Goal: Task Accomplishment & Management: Complete application form

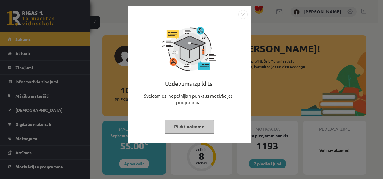
click at [193, 125] on button "Pildīt nākamo" at bounding box center [189, 127] width 49 height 14
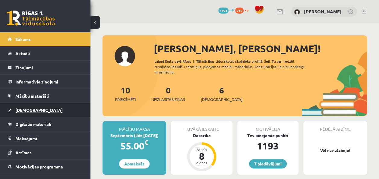
click at [40, 111] on link "[DEMOGRAPHIC_DATA]" at bounding box center [45, 110] width 75 height 14
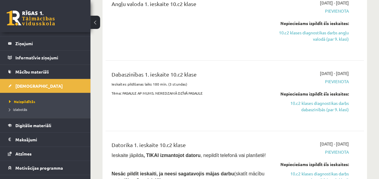
scroll to position [372, 0]
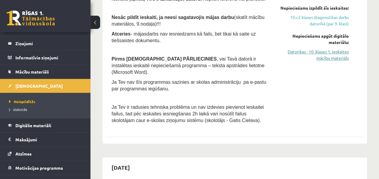
click at [335, 55] on link "Datorikas - 10. klases 1. ieskaites mācību materiāls" at bounding box center [312, 55] width 73 height 13
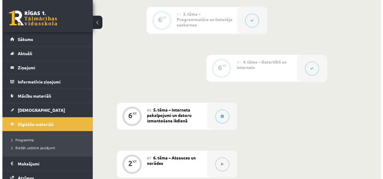
scroll to position [348, 0]
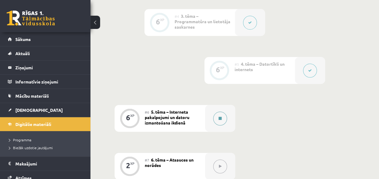
click at [221, 115] on button at bounding box center [220, 118] width 14 height 14
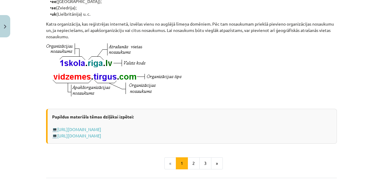
scroll to position [314, 0]
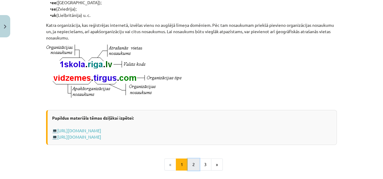
click at [189, 171] on button "2" at bounding box center [194, 164] width 12 height 12
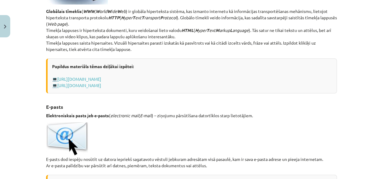
scroll to position [188, 0]
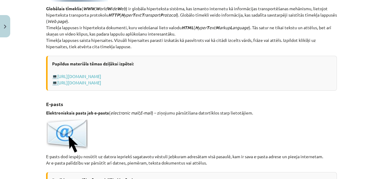
drag, startPoint x: 381, startPoint y: 40, endPoint x: 361, endPoint y: 36, distance: 21.0
click at [361, 36] on div "Mācību tēma: Datorikas - 10. klases 1. ieskaites mācību materiāls #6 5. tēma – …" at bounding box center [191, 89] width 383 height 179
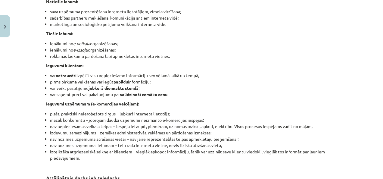
scroll to position [802, 0]
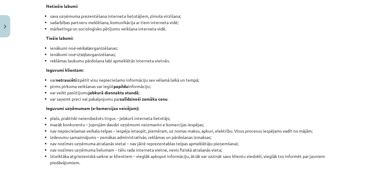
drag, startPoint x: 380, startPoint y: 132, endPoint x: 333, endPoint y: 152, distance: 51.6
click at [333, 147] on li "nav nozīmes uzņēmuma atrašanās vietai – nav jāīrē reprezentablas telpas apmeklē…" at bounding box center [193, 143] width 287 height 6
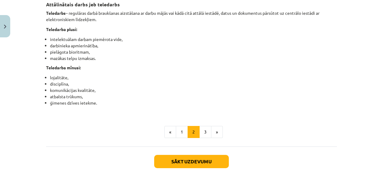
scroll to position [981, 0]
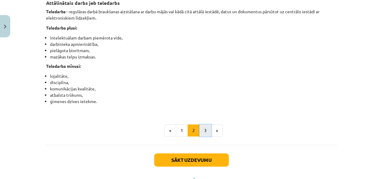
click at [201, 137] on button "3" at bounding box center [205, 130] width 12 height 12
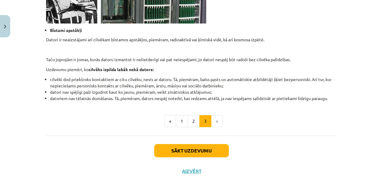
scroll to position [627, 0]
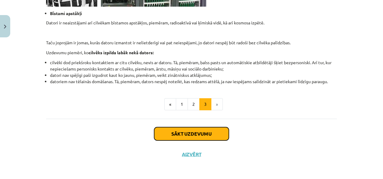
click at [209, 131] on button "Sākt uzdevumu" at bounding box center [191, 133] width 75 height 13
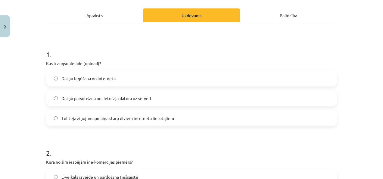
scroll to position [81, 0]
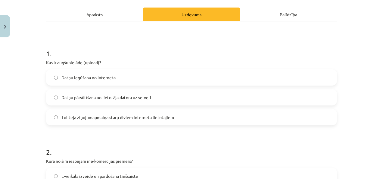
click at [108, 16] on div "Apraksts" at bounding box center [94, 15] width 97 height 14
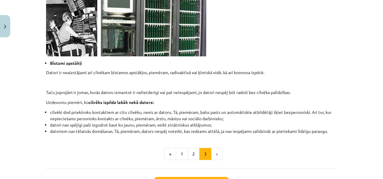
scroll to position [573, 0]
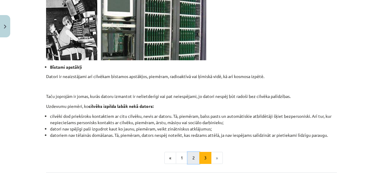
click at [194, 161] on button "2" at bounding box center [194, 158] width 12 height 12
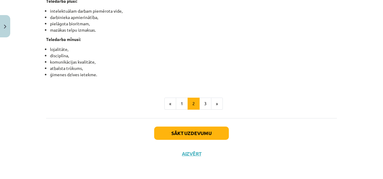
scroll to position [1015, 0]
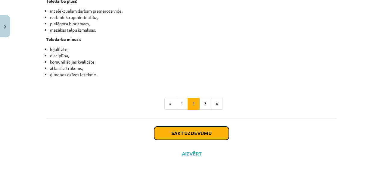
click at [171, 138] on button "Sākt uzdevumu" at bounding box center [191, 133] width 75 height 13
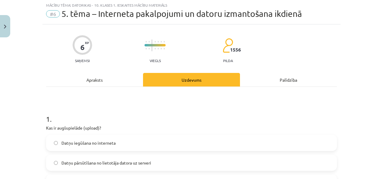
scroll to position [15, 0]
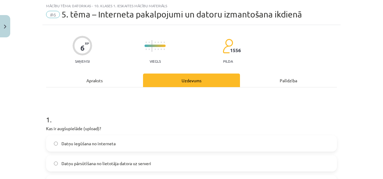
click at [198, 168] on label "Datņu pārsūtīšana no lietotāja datora uz serveri" at bounding box center [192, 163] width 290 height 15
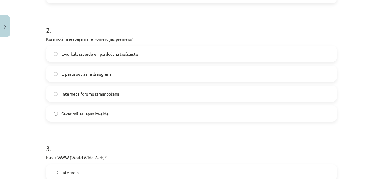
scroll to position [204, 0]
click at [103, 61] on div "E-veikala izveide un pārdošana tiešsaistē" at bounding box center [191, 53] width 291 height 16
click at [165, 57] on label "E-veikala izveide un pārdošana tiešsaistē" at bounding box center [192, 53] width 290 height 15
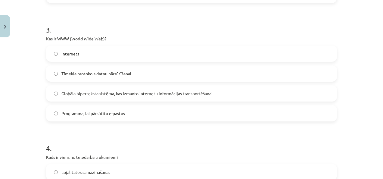
scroll to position [321, 0]
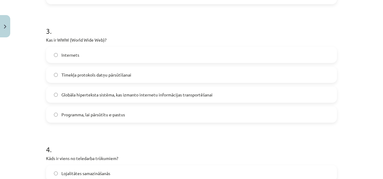
click at [230, 102] on div "Globāla hiperteksta sistēma, kas izmanto internetu informācijas transportēšanai" at bounding box center [191, 94] width 291 height 16
click at [247, 98] on label "Globāla hiperteksta sistēma, kas izmanto internetu informācijas transportēšanai" at bounding box center [192, 94] width 290 height 15
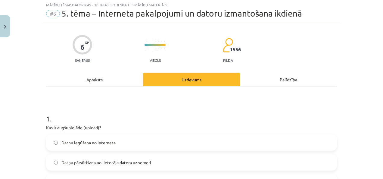
scroll to position [17, 0]
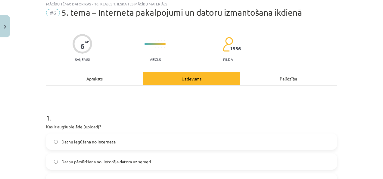
click at [103, 81] on div "Apraksts" at bounding box center [94, 79] width 97 height 14
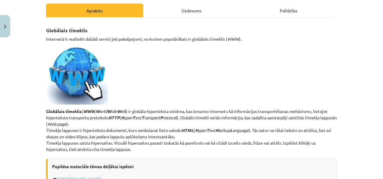
scroll to position [88, 0]
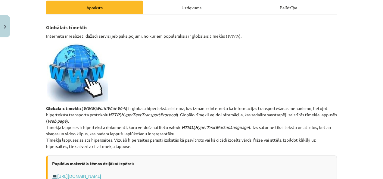
click at [221, 12] on div "Uzdevums" at bounding box center [191, 8] width 97 height 14
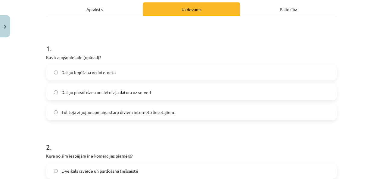
scroll to position [76, 0]
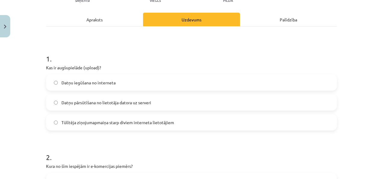
click at [98, 20] on div "Apraksts" at bounding box center [94, 20] width 97 height 14
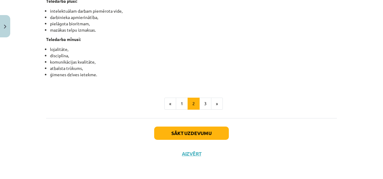
scroll to position [1018, 0]
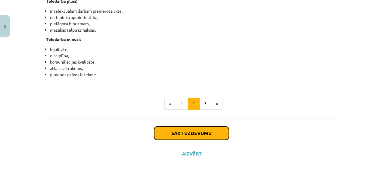
click at [219, 137] on button "Sākt uzdevumu" at bounding box center [191, 133] width 75 height 13
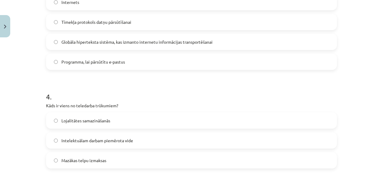
scroll to position [374, 0]
click at [255, 117] on label "Lojalitātes samazināšanās" at bounding box center [192, 119] width 290 height 15
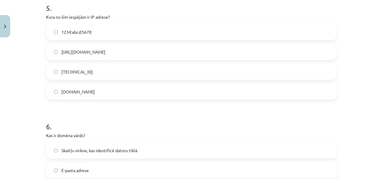
scroll to position [559, 0]
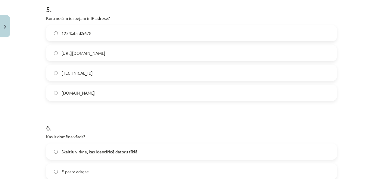
click at [295, 72] on label "[TECHNICAL_ID]" at bounding box center [192, 72] width 290 height 15
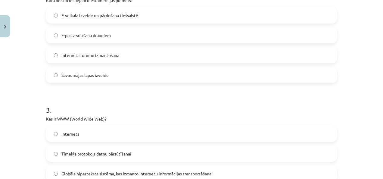
scroll to position [0, 0]
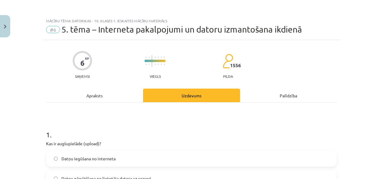
click at [91, 99] on div "Apraksts" at bounding box center [94, 96] width 97 height 14
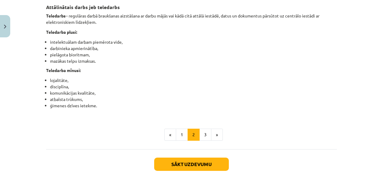
scroll to position [1018, 0]
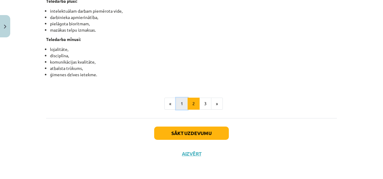
click at [176, 105] on button "1" at bounding box center [182, 104] width 12 height 12
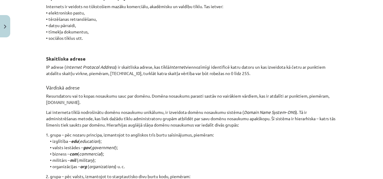
scroll to position [0, 0]
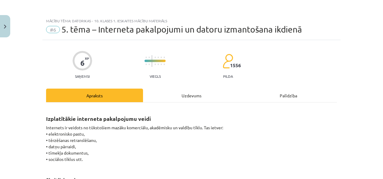
click at [190, 92] on div "Uzdevums" at bounding box center [191, 96] width 97 height 14
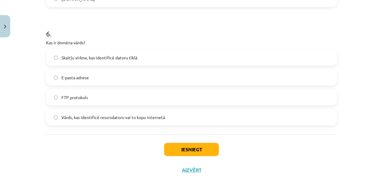
scroll to position [669, 0]
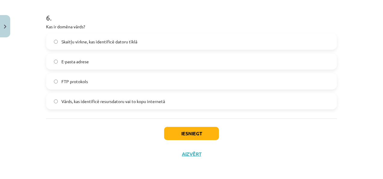
click at [280, 103] on label "Vārds, kas identificē resursdatoru vai to kopu internetā" at bounding box center [192, 101] width 290 height 15
click at [199, 136] on button "Iesniegt" at bounding box center [191, 133] width 55 height 13
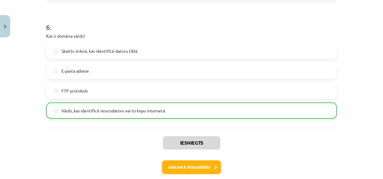
scroll to position [687, 0]
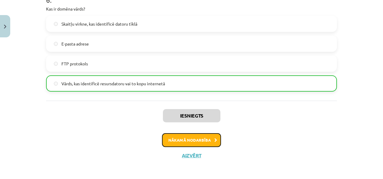
click at [189, 142] on button "Nākamā nodarbība" at bounding box center [191, 140] width 59 height 14
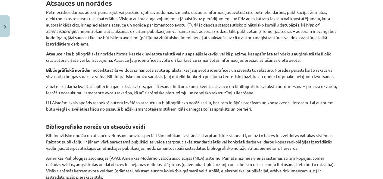
scroll to position [120, 0]
drag, startPoint x: 381, startPoint y: 66, endPoint x: 359, endPoint y: 51, distance: 26.4
click at [359, 51] on div "Mācību tēma: Datorikas - 10. klases 1. ieskaites mācību materiāls #7 6. tēma – …" at bounding box center [191, 89] width 383 height 179
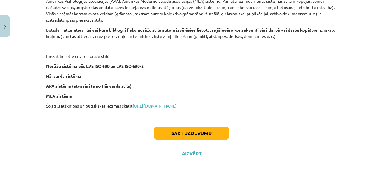
scroll to position [277, 0]
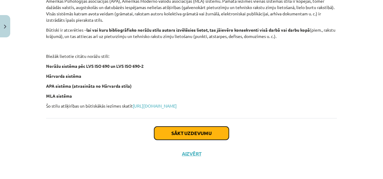
click at [203, 138] on button "Sākt uzdevumu" at bounding box center [191, 133] width 75 height 13
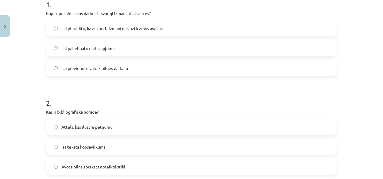
scroll to position [130, 0]
click at [143, 28] on span "Lai pierādītu, ka autors ir izmantojis uzticamus avotus" at bounding box center [111, 29] width 101 height 6
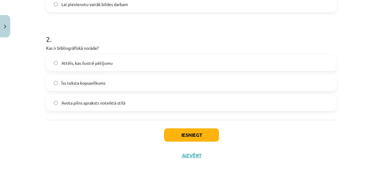
scroll to position [195, 0]
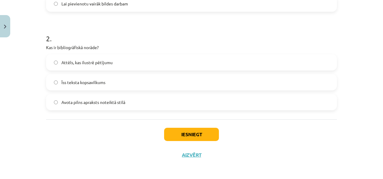
click at [112, 105] on label "Avota pilns apraksts noteiktā stilā" at bounding box center [192, 102] width 290 height 15
click at [178, 134] on button "Iesniegt" at bounding box center [191, 134] width 55 height 13
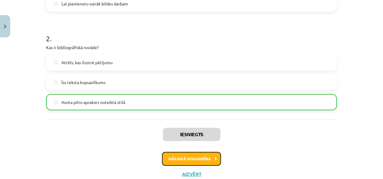
click at [189, 161] on button "Nākamā nodarbība" at bounding box center [191, 159] width 59 height 14
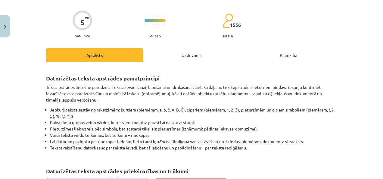
scroll to position [39, 0]
